Goal: Find specific page/section: Find specific page/section

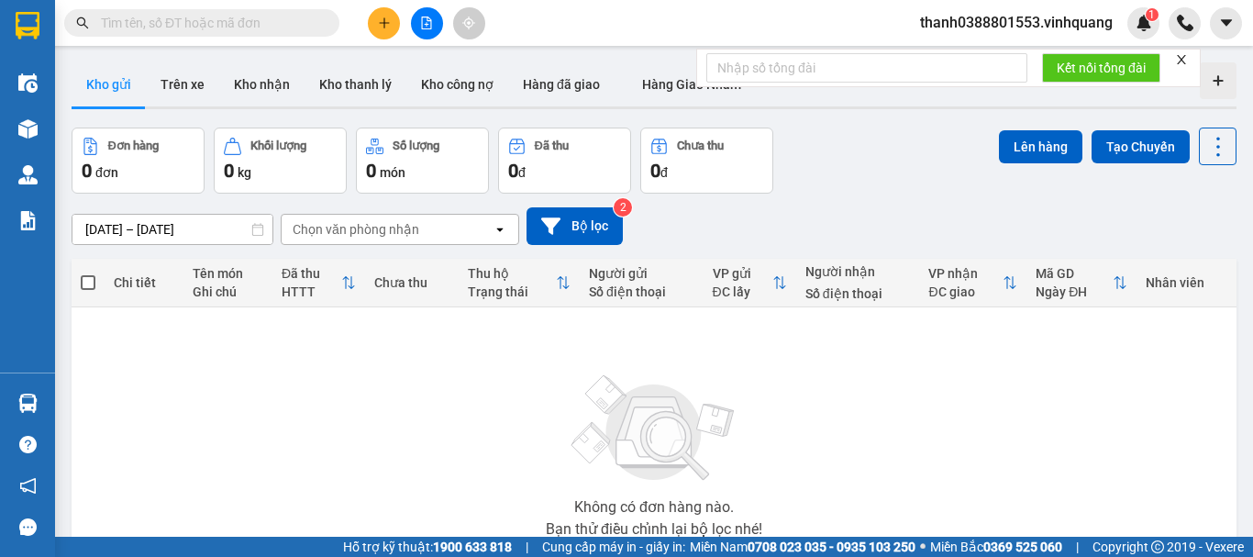
click at [167, 277] on section "Kết quả tìm kiếm ( 0 ) Bộ lọc No Data thanh0388801553.vinhquang 1 Điều hành xe …" at bounding box center [626, 278] width 1253 height 557
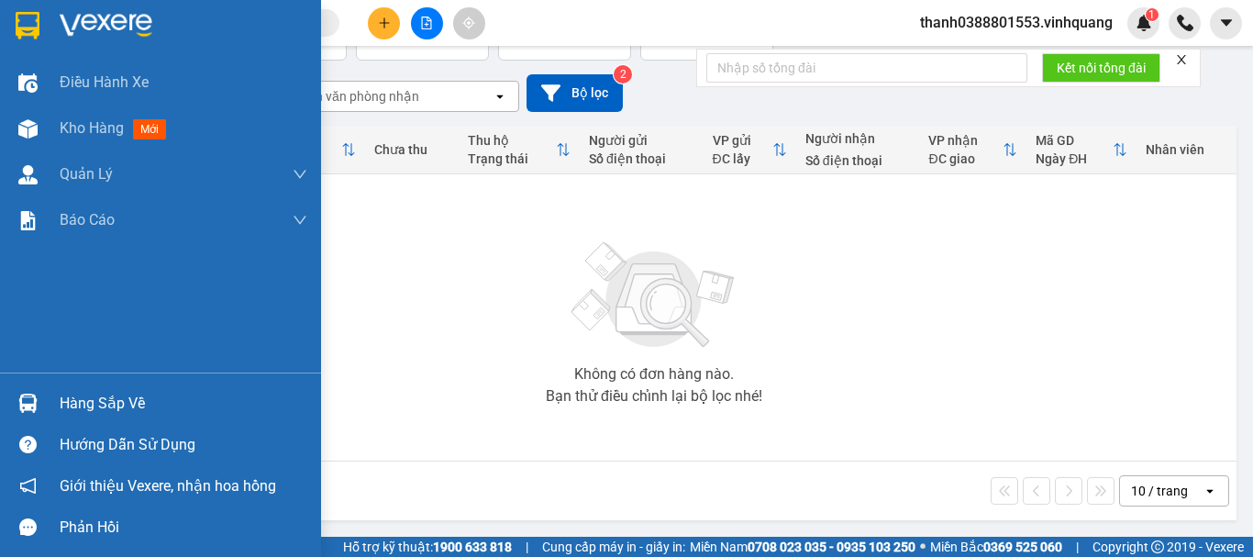
click at [40, 393] on div at bounding box center [28, 403] width 32 height 32
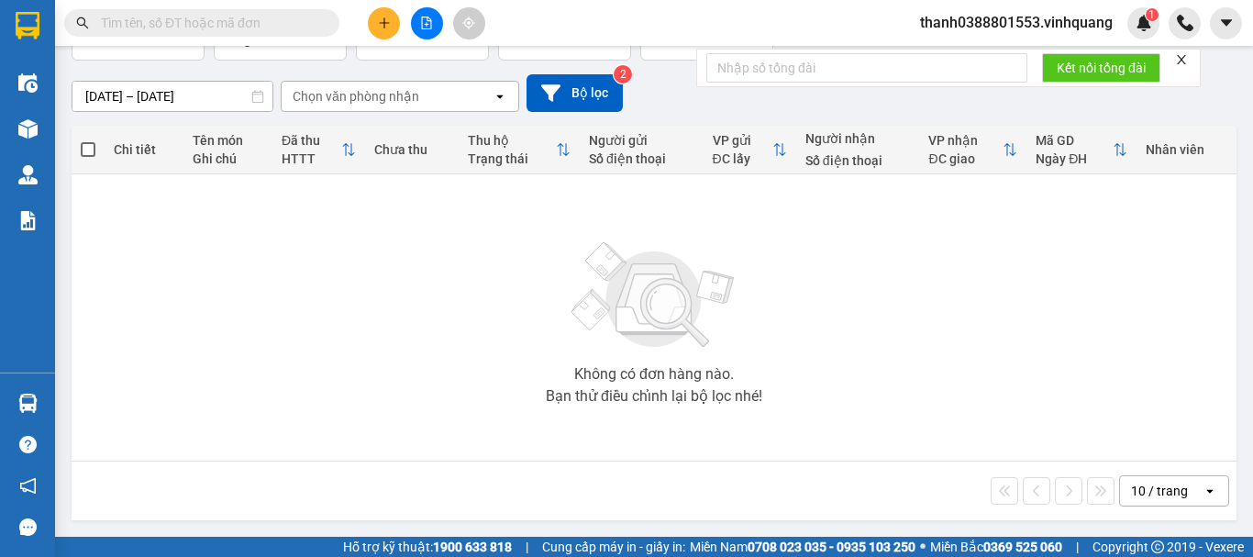
click at [219, 261] on section "Kết quả tìm kiếm ( 0 ) Bộ lọc No Data thanh0388801553.vinhquang 1 Điều hành xe …" at bounding box center [626, 278] width 1253 height 557
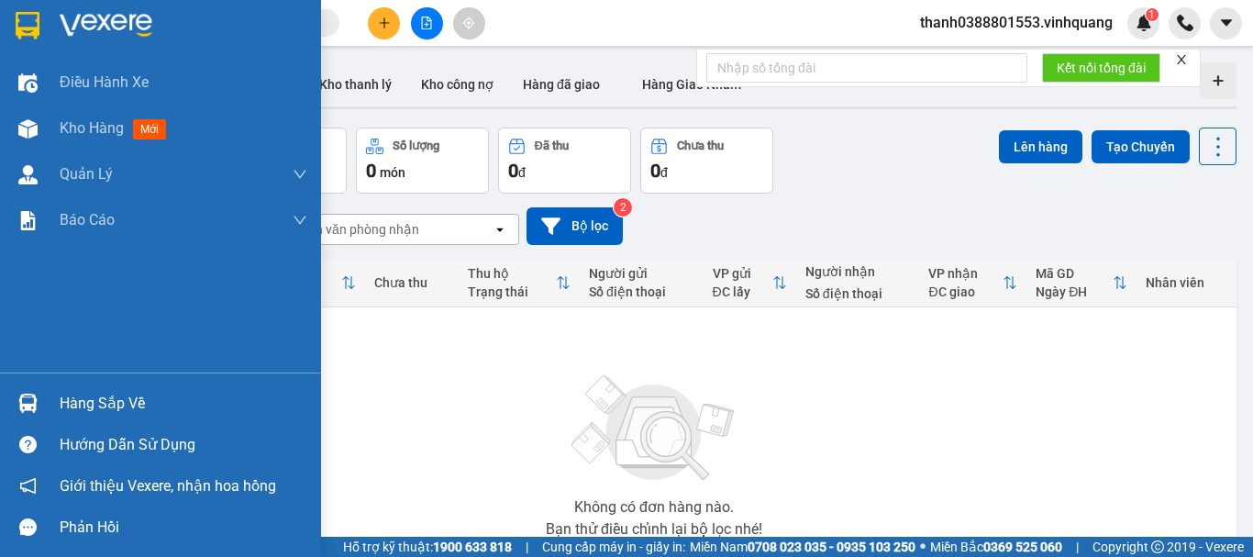
click at [30, 400] on img at bounding box center [27, 403] width 19 height 19
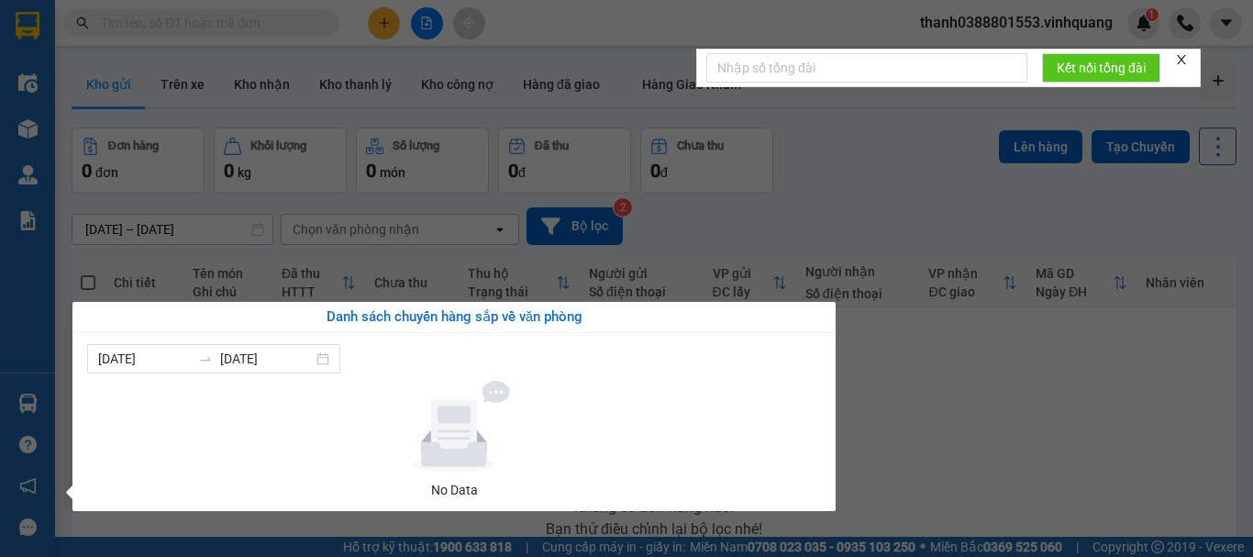
click at [902, 427] on section "Kết quả tìm kiếm ( 0 ) Bộ lọc No Data thanh0388801553.vinhquang 1 Điều hành xe …" at bounding box center [626, 278] width 1253 height 557
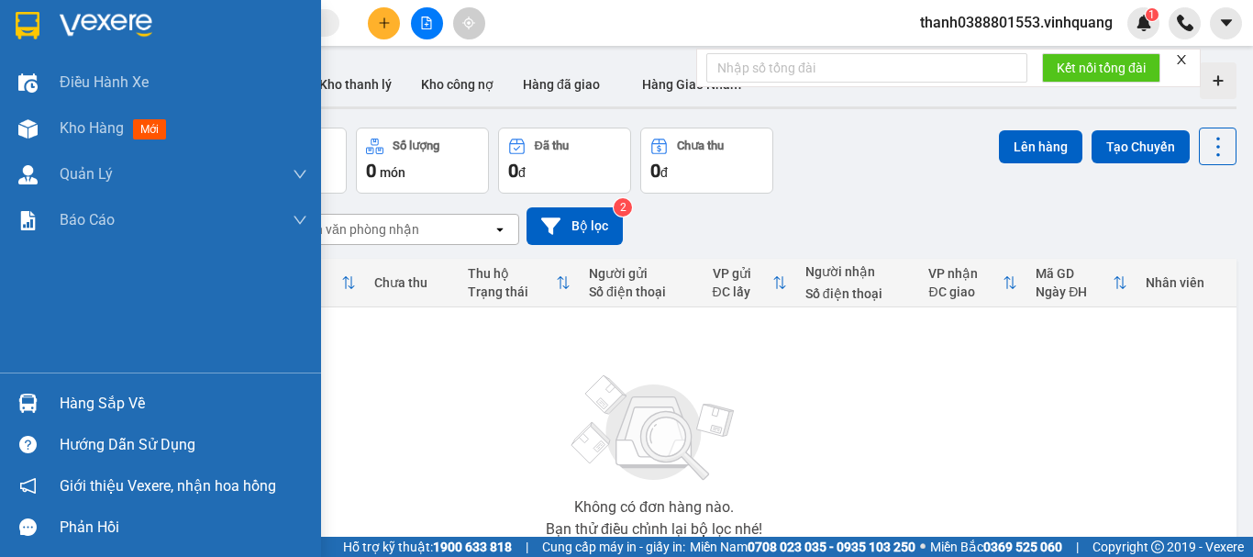
click at [58, 390] on div "Hàng sắp về" at bounding box center [160, 403] width 321 height 41
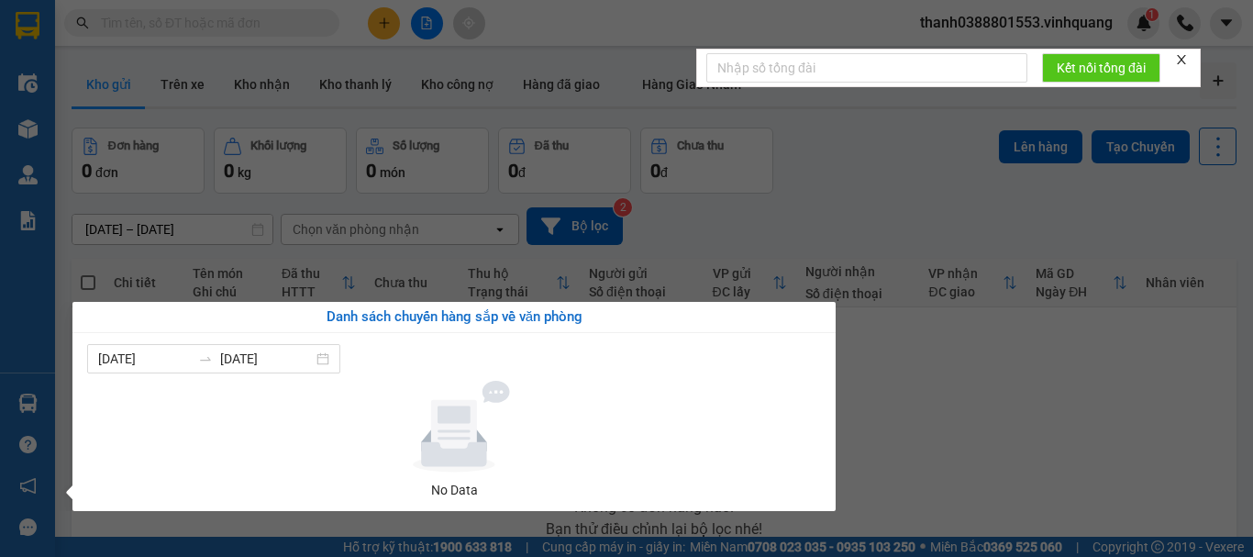
click at [961, 426] on section "Kết quả tìm kiếm ( 0 ) Bộ lọc No Data thanh0388801553.vinhquang 1 Điều hành xe …" at bounding box center [626, 278] width 1253 height 557
